Goal: Task Accomplishment & Management: Use online tool/utility

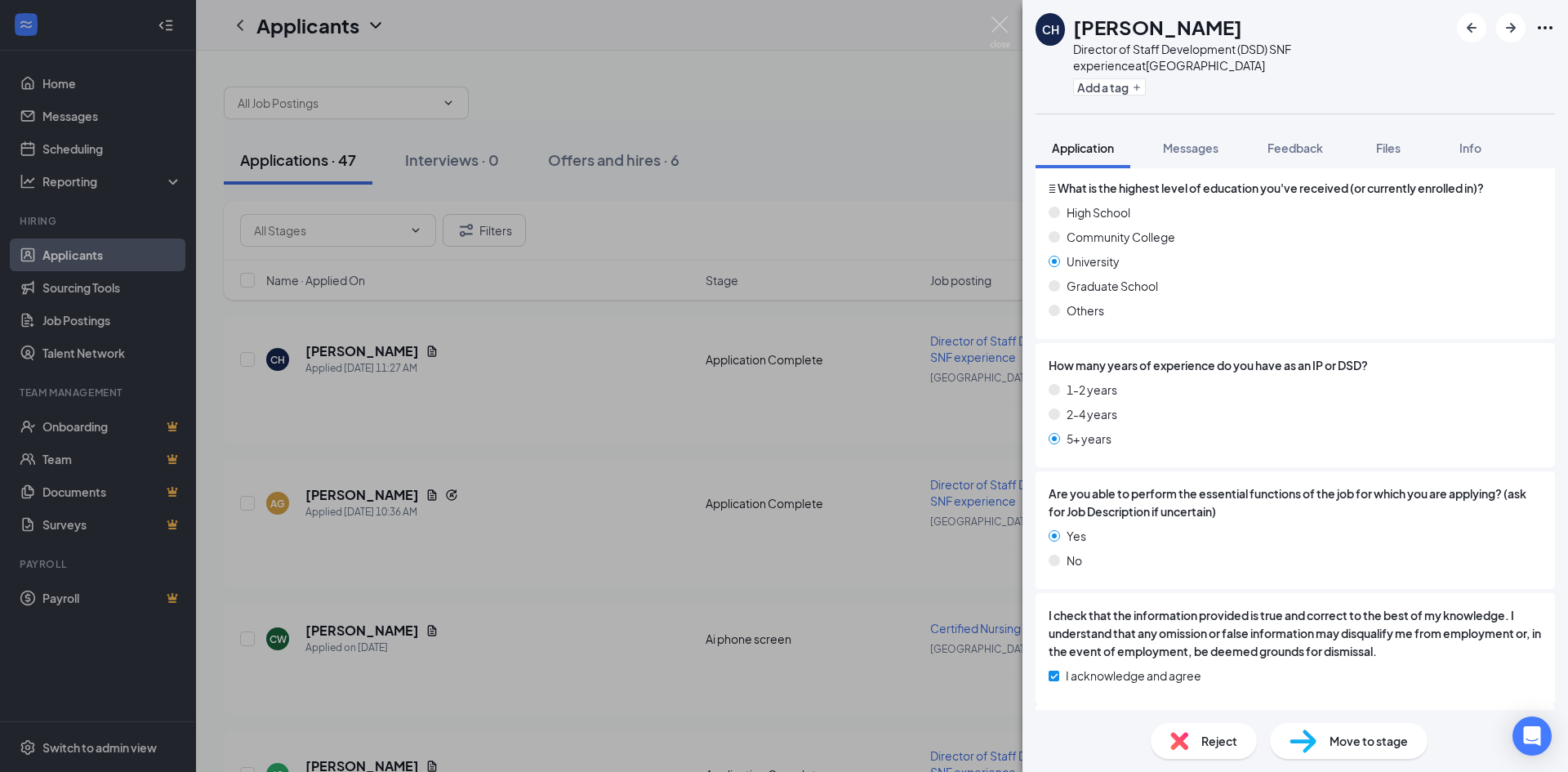
scroll to position [640, 0]
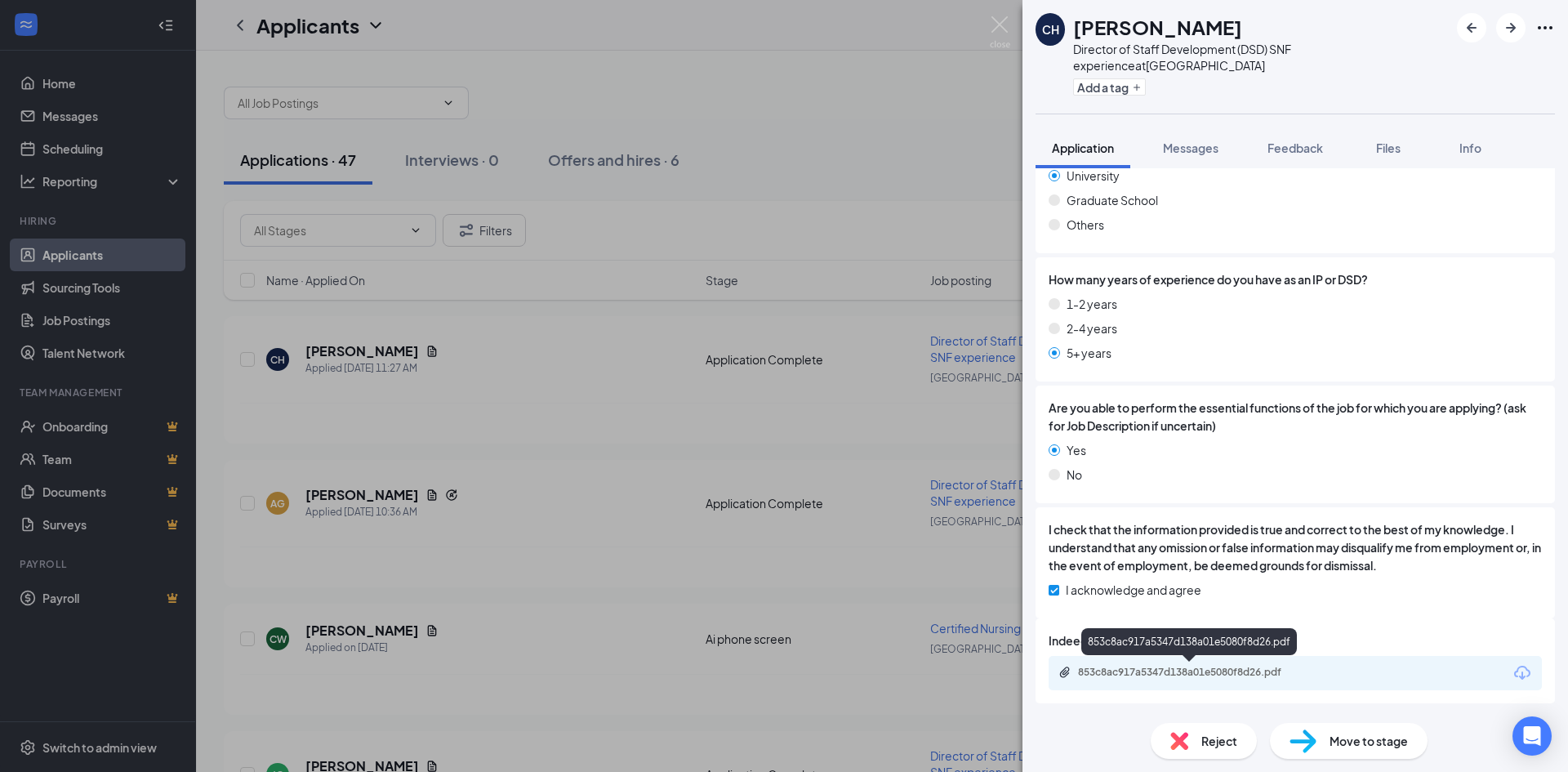
click at [1236, 670] on div "853c8ac917a5347d138a01e5080f8d26.pdf" at bounding box center [1193, 672] width 229 height 13
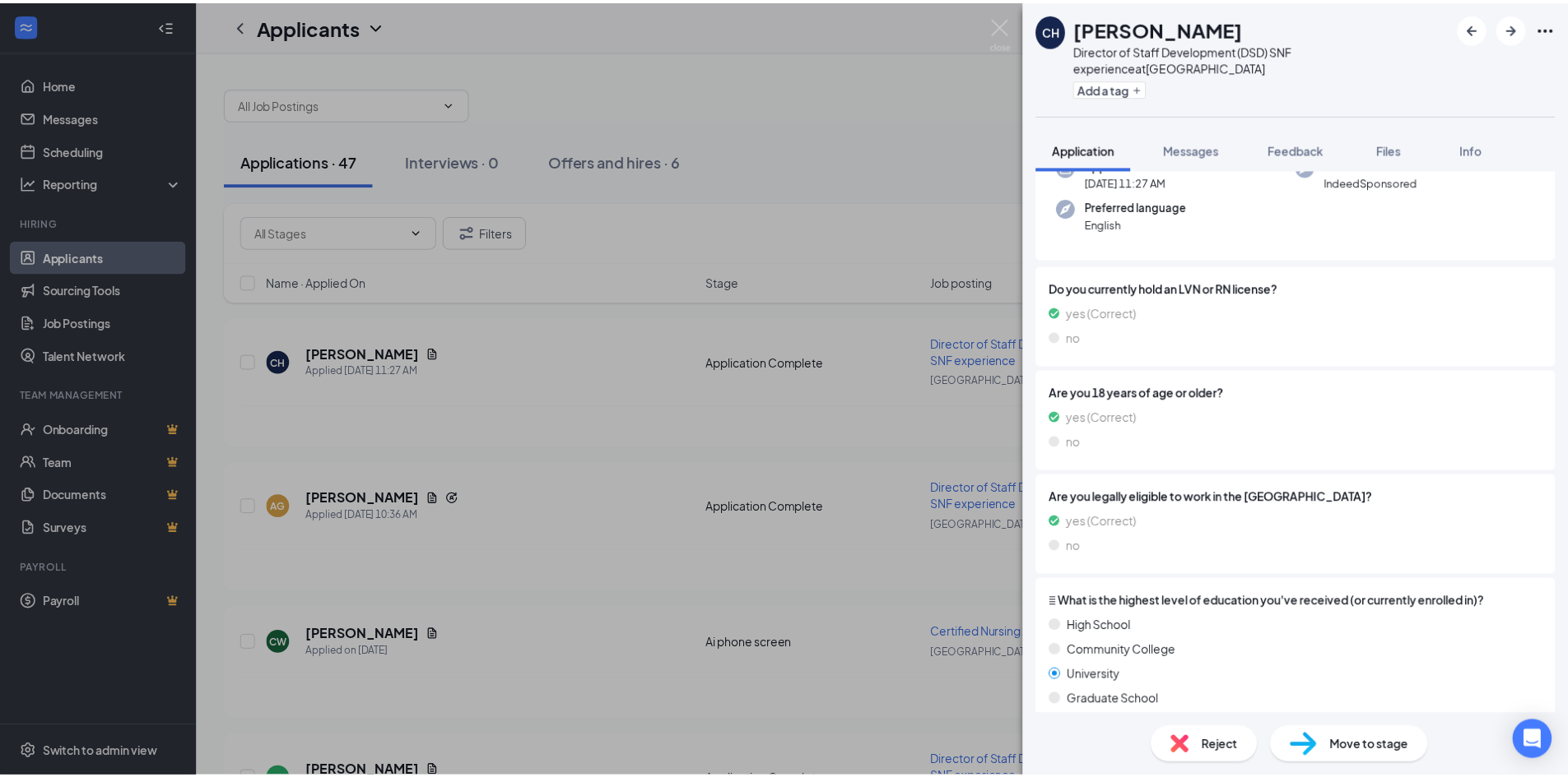
scroll to position [0, 0]
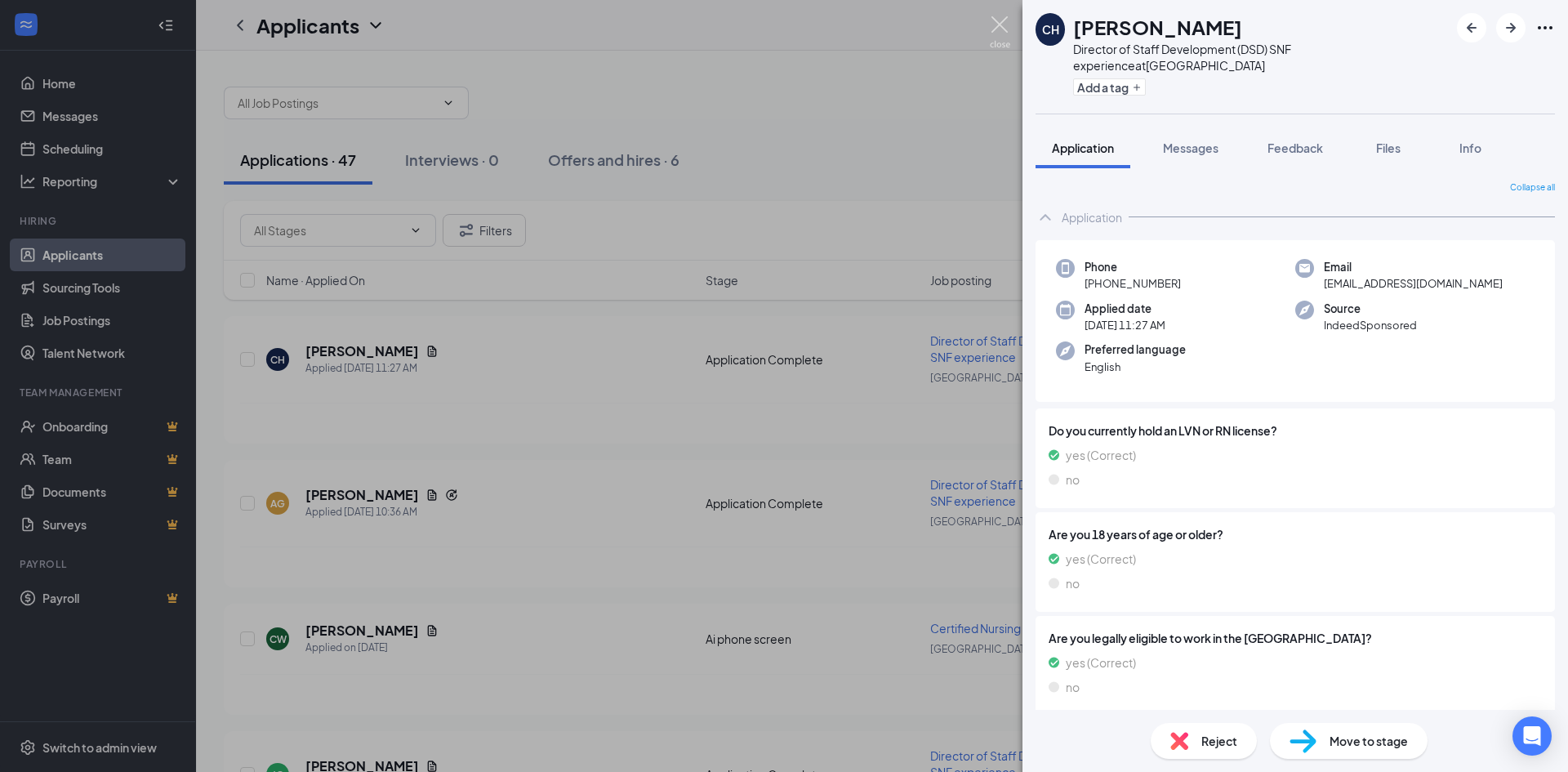
click at [1008, 26] on img at bounding box center [1000, 32] width 21 height 32
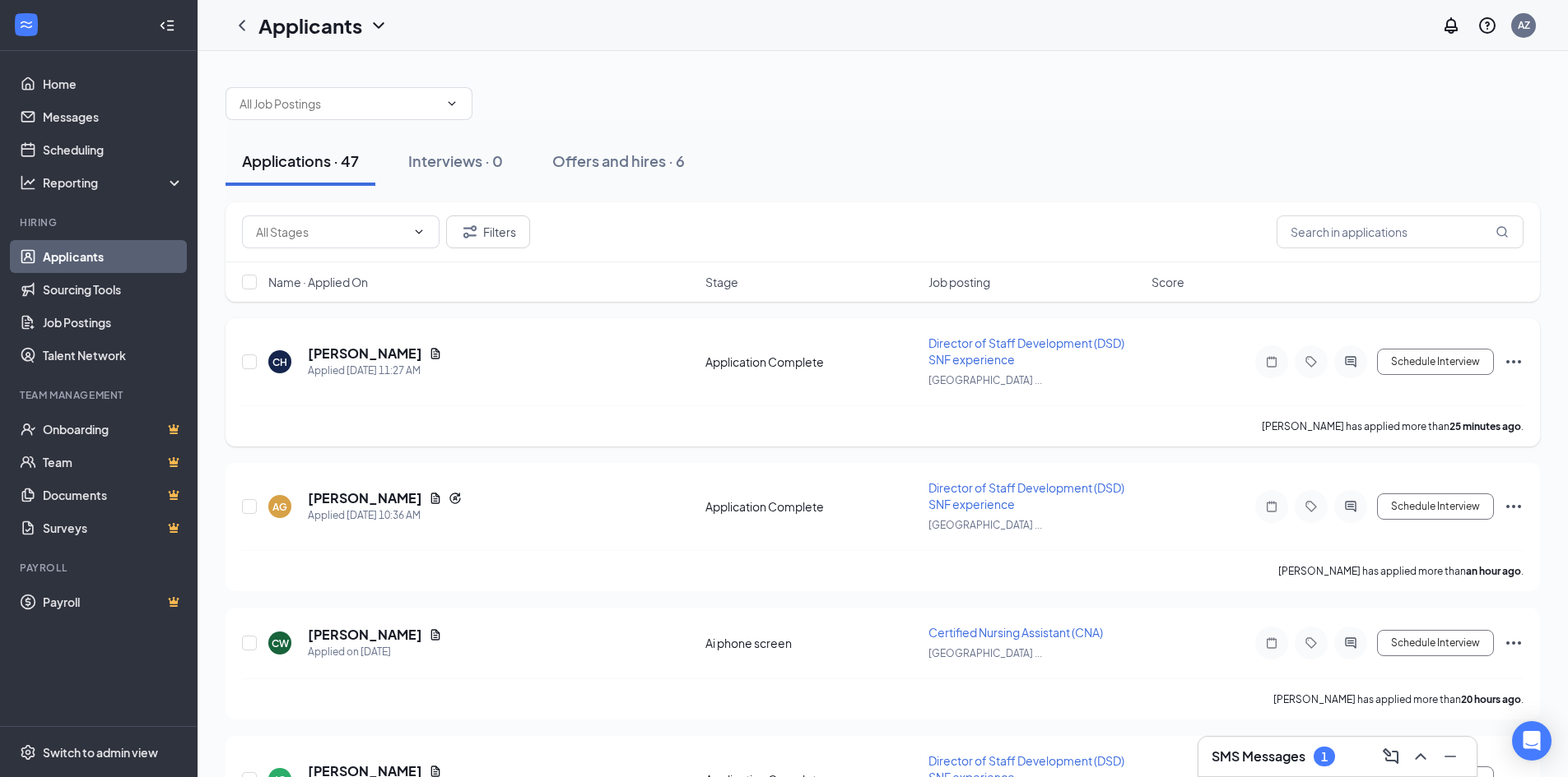
click at [1089, 343] on span "Director of Staff Development (DSD) SNF experience" at bounding box center [1027, 351] width 196 height 31
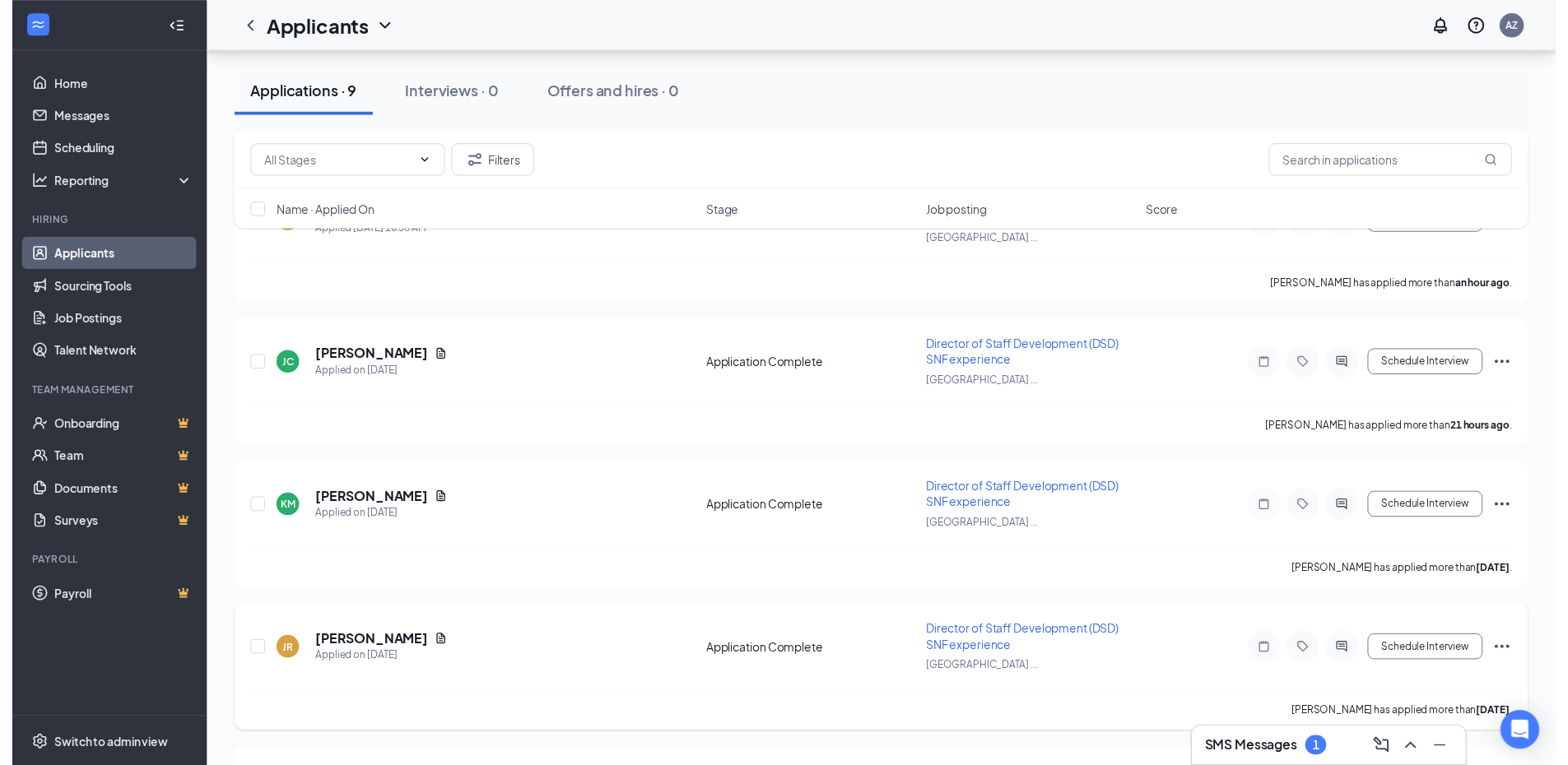
scroll to position [251, 0]
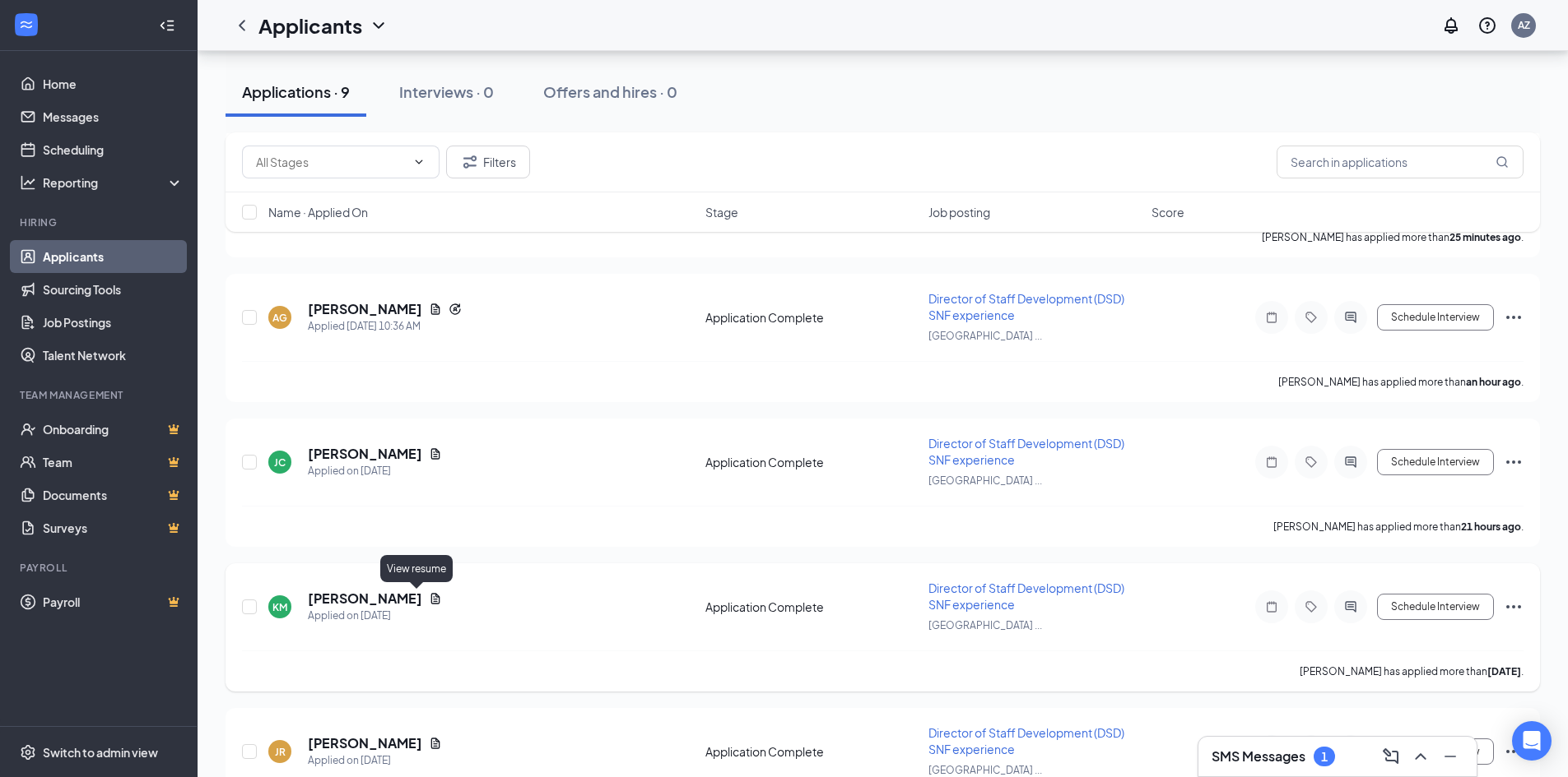
click at [429, 600] on icon "Document" at bounding box center [435, 598] width 13 height 13
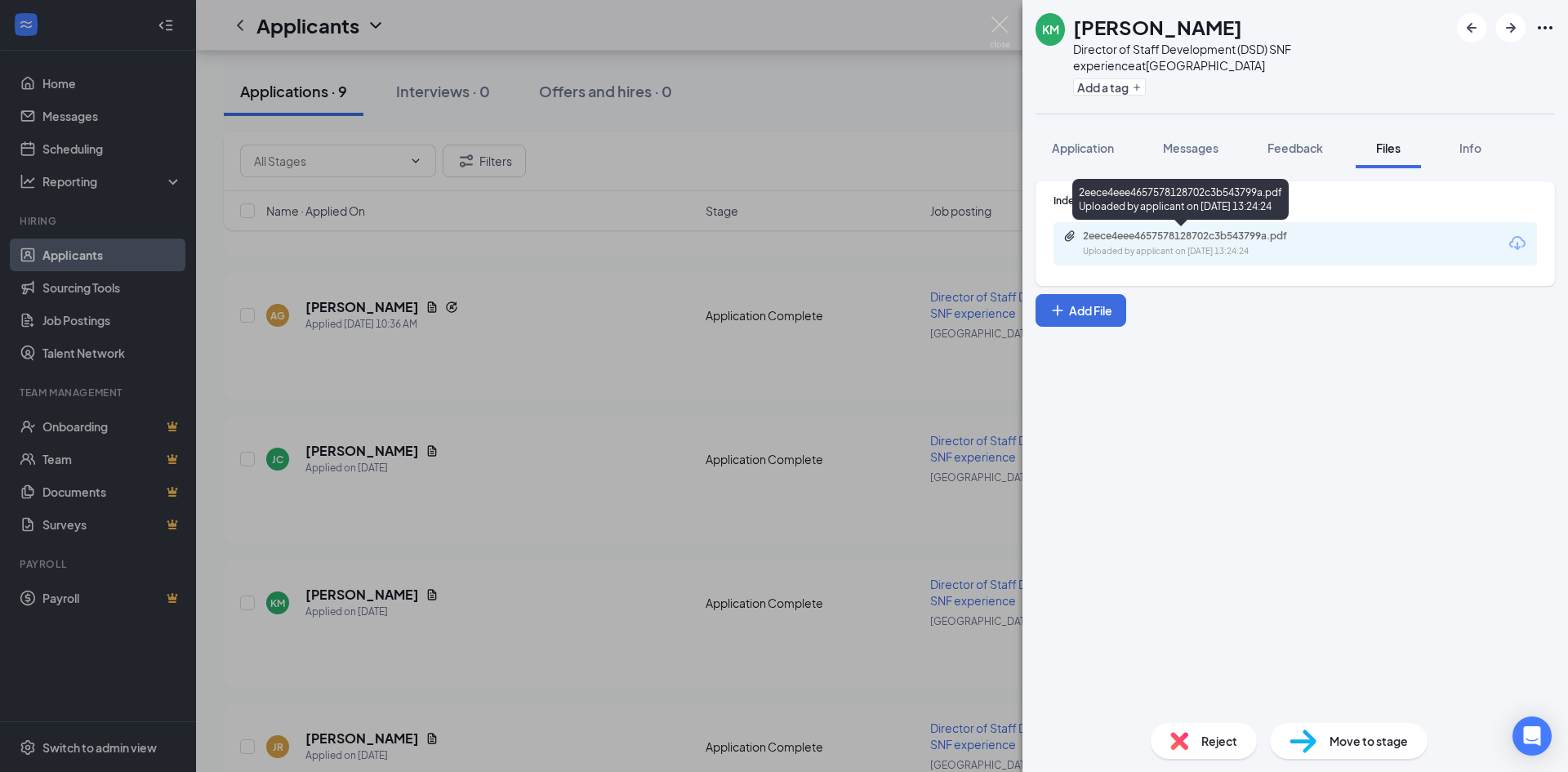
click at [1253, 254] on div "Uploaded by applicant on [DATE] 13:24:24" at bounding box center [1205, 252] width 245 height 13
click at [741, 265] on div "KM [PERSON_NAME] Director of Staff Development (DSD) SNF experience at [GEOGRAP…" at bounding box center [784, 386] width 1568 height 772
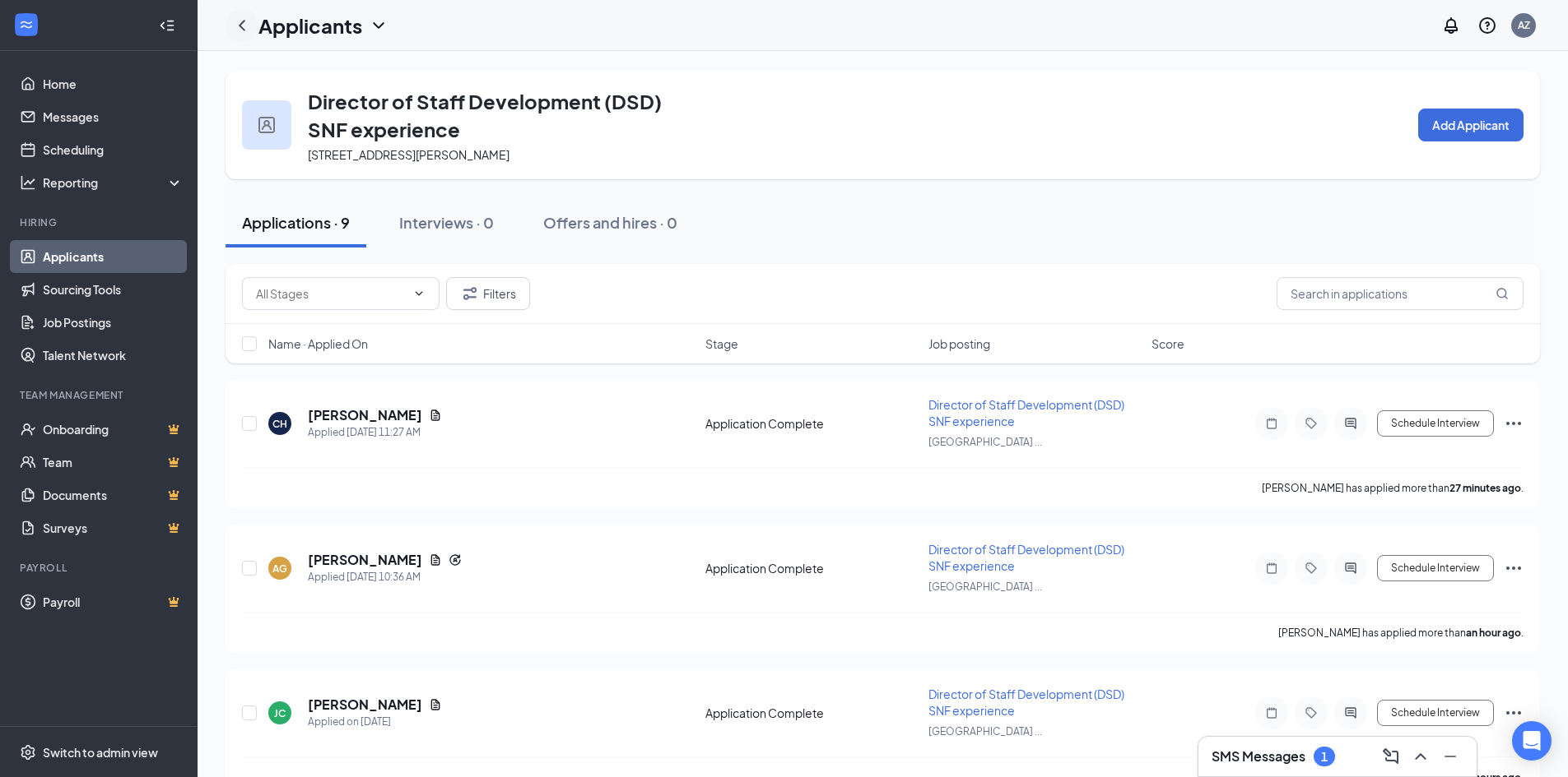
click at [235, 22] on icon "ChevronLeft" at bounding box center [241, 25] width 20 height 20
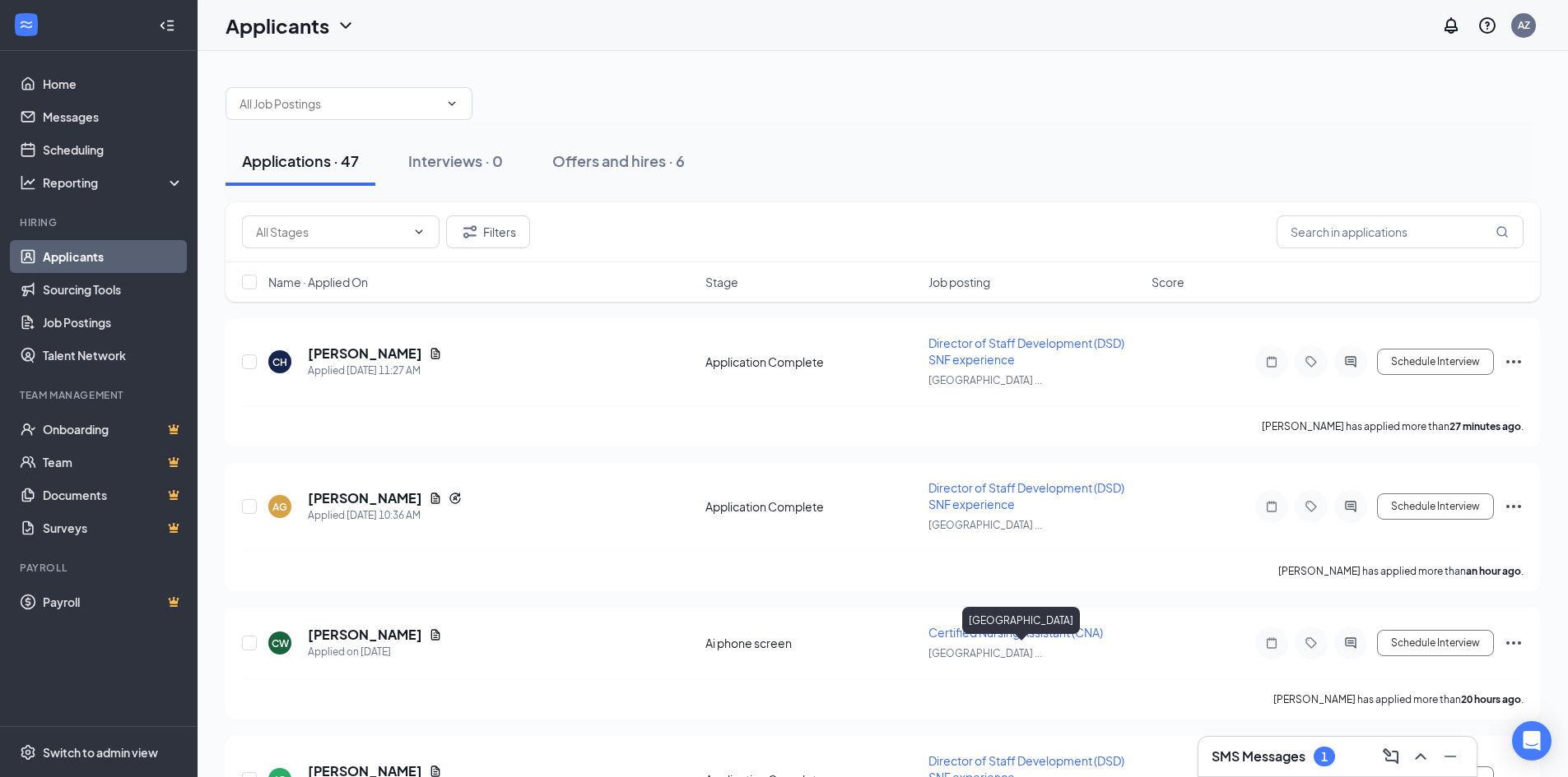
click at [1079, 633] on div "[GEOGRAPHIC_DATA]" at bounding box center [1021, 620] width 118 height 27
click at [1079, 634] on div "[GEOGRAPHIC_DATA]" at bounding box center [1021, 624] width 118 height 34
click at [1016, 628] on span "Certified Nursing Assistant (CNA)" at bounding box center [1015, 632] width 174 height 15
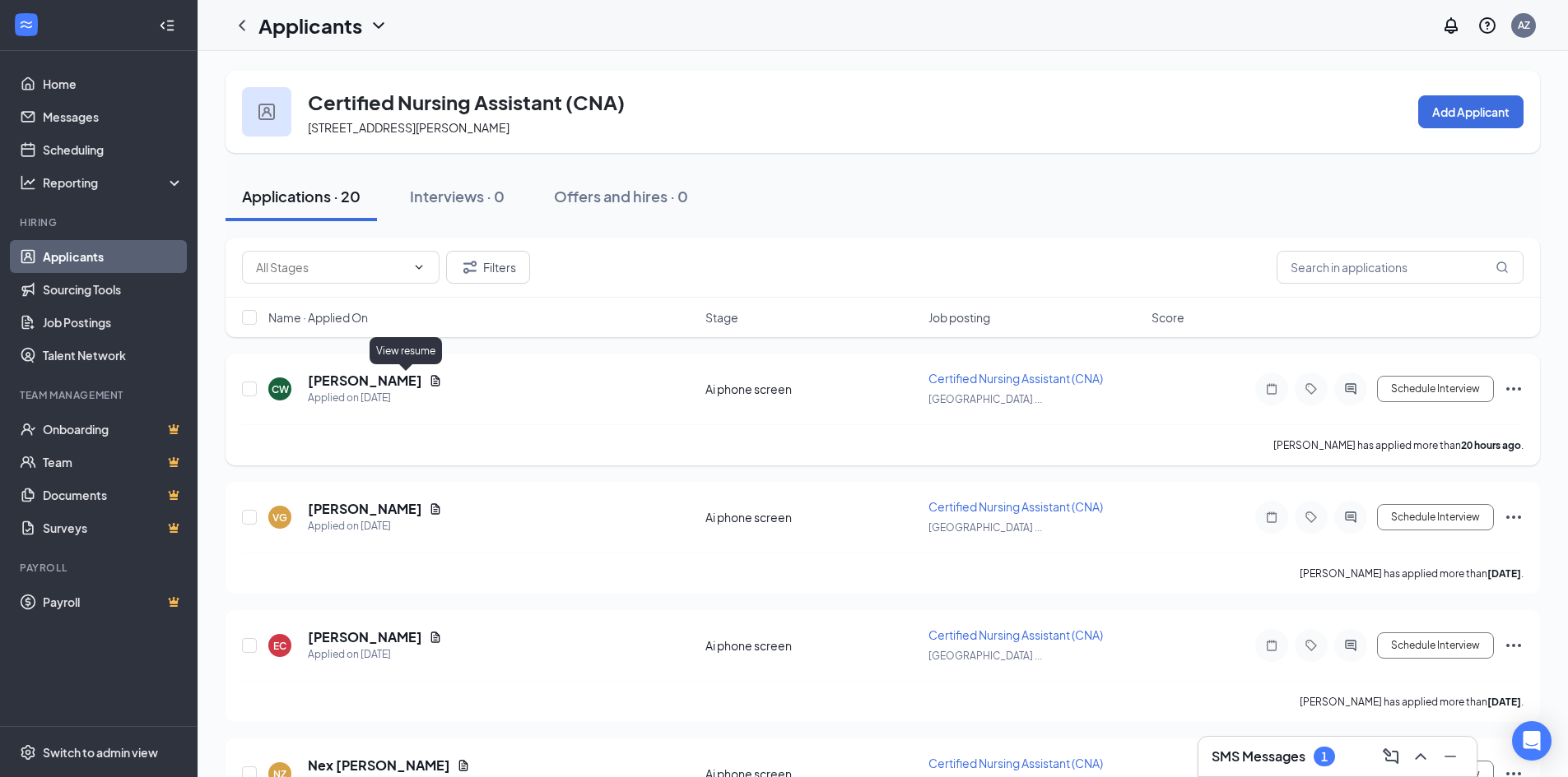
click at [429, 379] on icon "Document" at bounding box center [435, 381] width 13 height 13
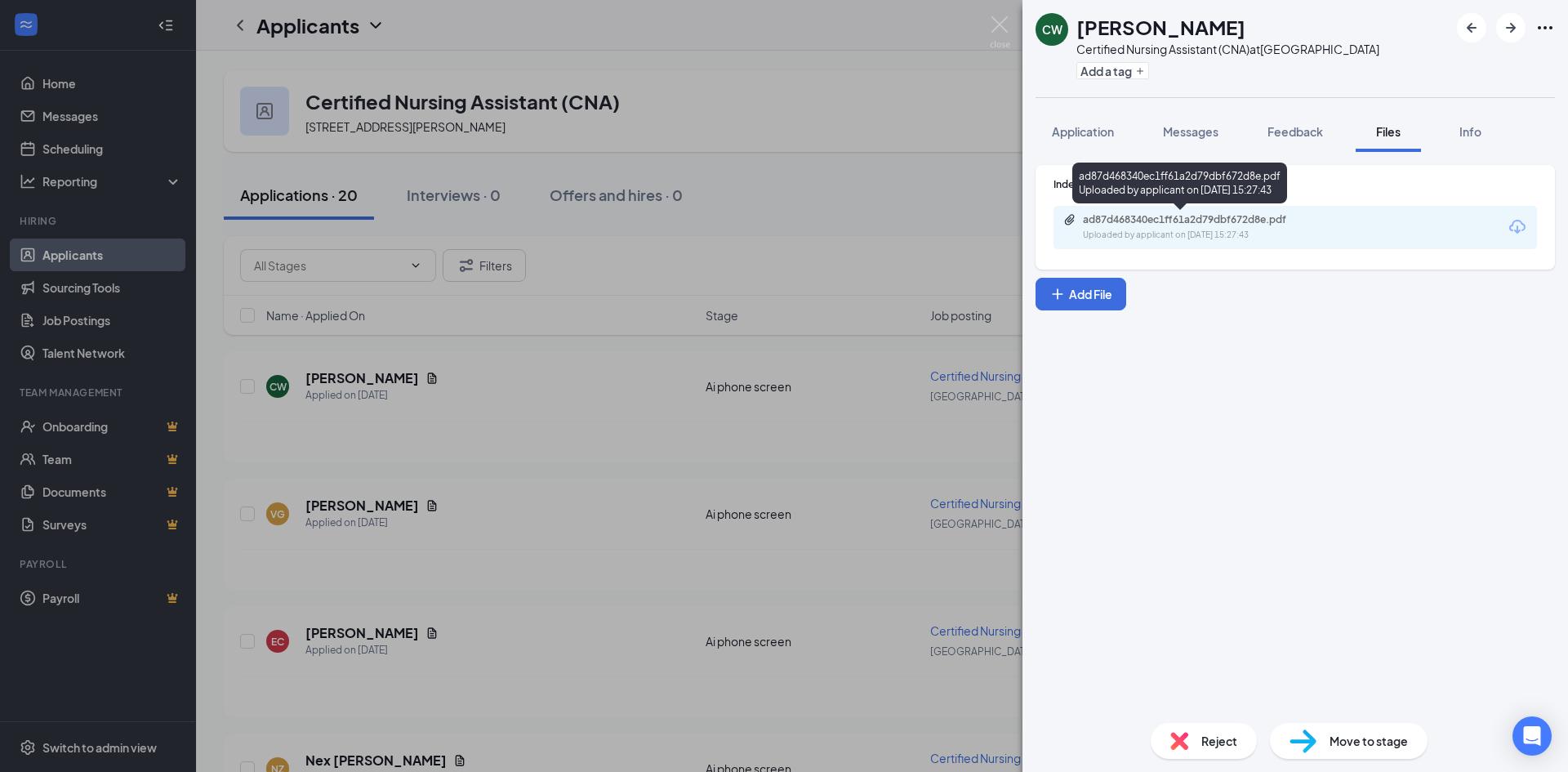
click at [1213, 236] on div "Uploaded by applicant on [DATE] 15:27:43" at bounding box center [1205, 235] width 245 height 13
click at [1000, 27] on img at bounding box center [1000, 32] width 21 height 32
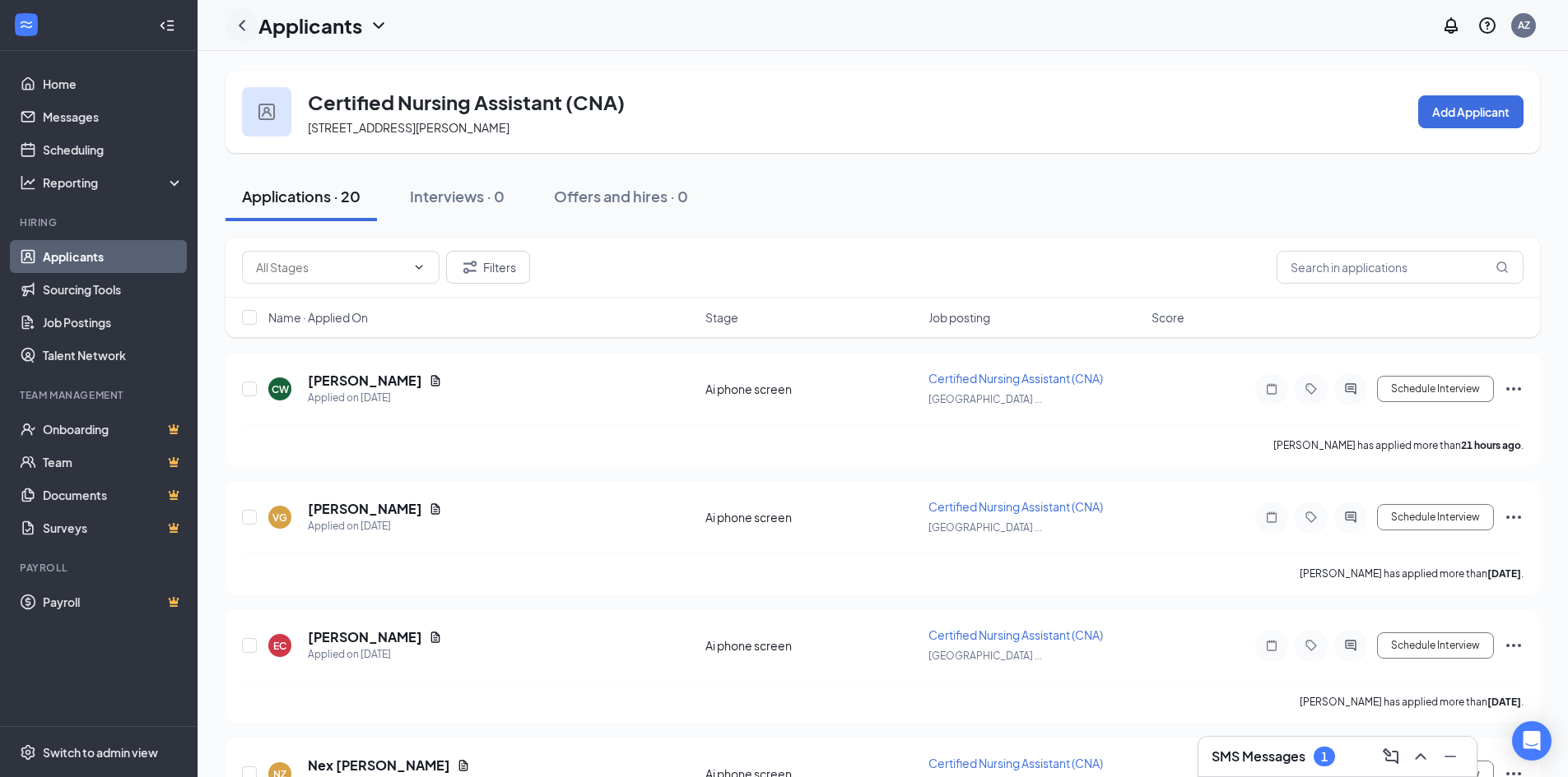
click at [242, 27] on icon "ChevronLeft" at bounding box center [242, 25] width 7 height 10
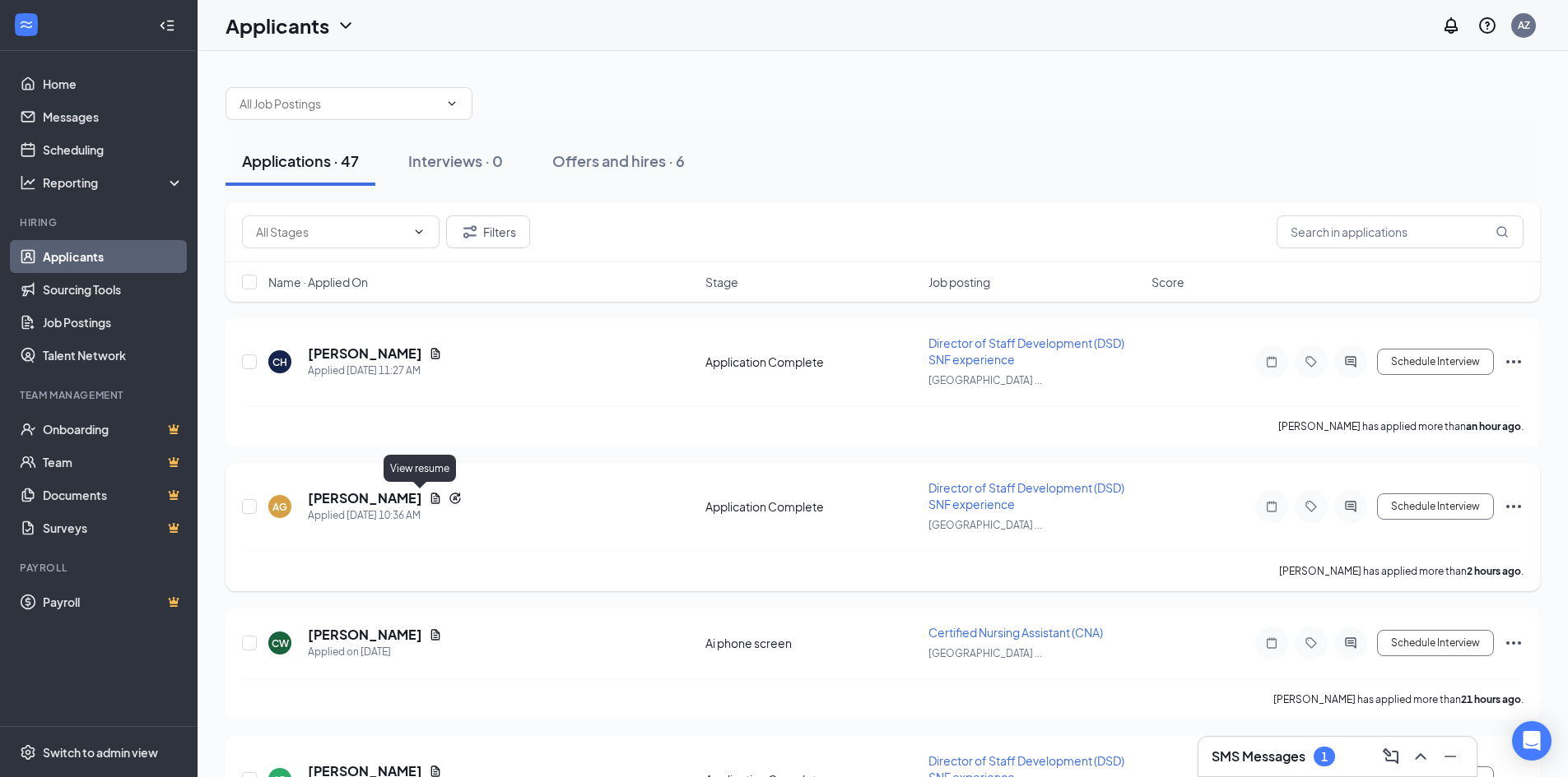
click at [431, 498] on icon "Document" at bounding box center [436, 498] width 9 height 10
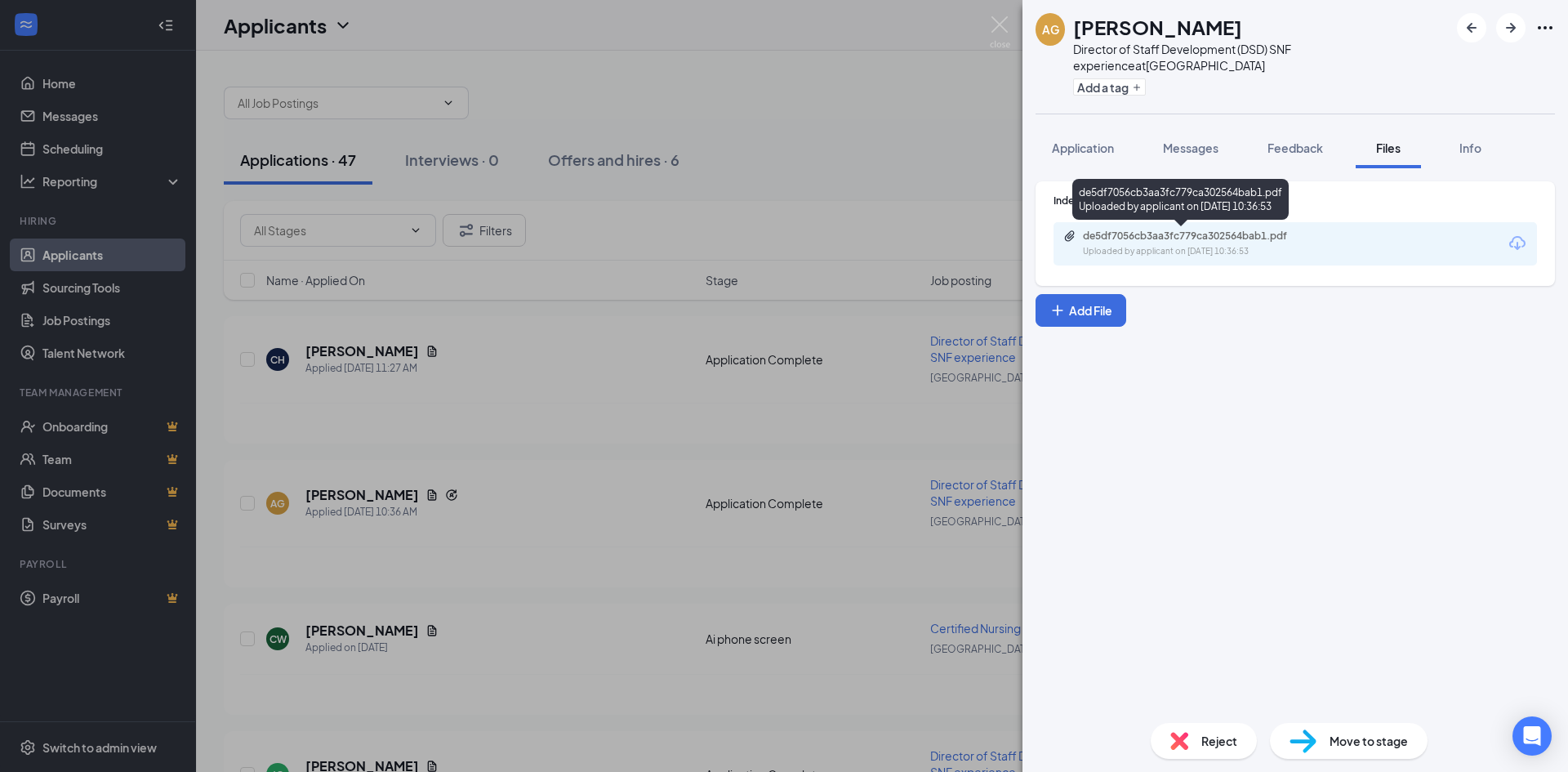
click at [1243, 247] on div "Uploaded by applicant on [DATE] 10:36:53" at bounding box center [1205, 252] width 245 height 13
